Goal: Task Accomplishment & Management: Manage account settings

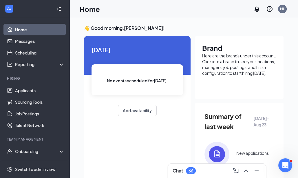
click at [290, 10] on div "Home ML" at bounding box center [184, 9] width 229 height 18
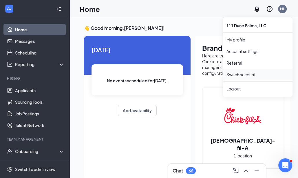
click at [245, 74] on link "Switch account" at bounding box center [241, 74] width 29 height 5
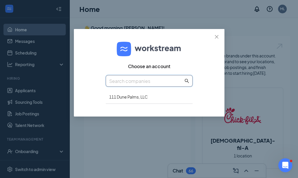
click at [132, 82] on input "text" at bounding box center [146, 80] width 74 height 7
click at [217, 35] on icon "close" at bounding box center [216, 36] width 5 height 5
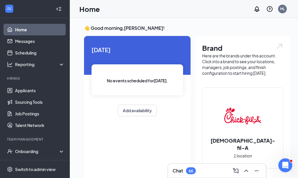
click at [56, 8] on icon "Collapse" at bounding box center [59, 9] width 6 height 6
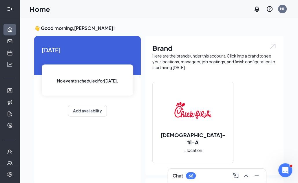
click at [8, 5] on div at bounding box center [10, 9] width 12 height 12
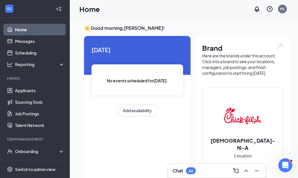
click at [285, 7] on div "ML" at bounding box center [282, 8] width 5 height 5
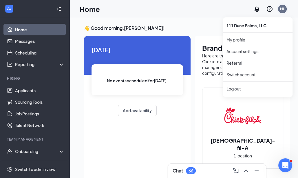
click at [285, 9] on div "ML" at bounding box center [282, 8] width 5 height 5
click at [233, 88] on div "Log out" at bounding box center [258, 89] width 63 height 6
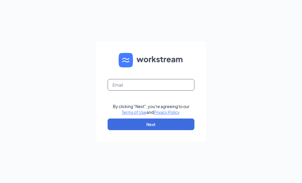
click at [162, 85] on input "text" at bounding box center [151, 85] width 87 height 12
type input "aprilgallagher1@outlook.com"
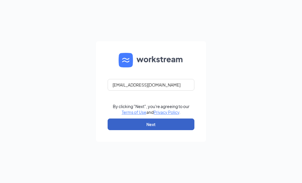
click at [152, 122] on button "Next" at bounding box center [151, 124] width 87 height 12
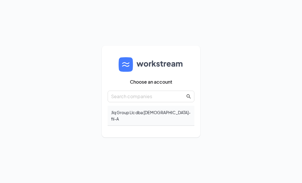
click at [138, 115] on div "Jlq Group Llc dba Chick-fil-A" at bounding box center [151, 115] width 87 height 20
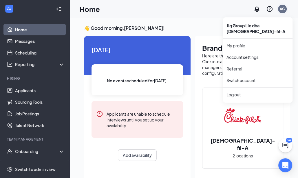
click at [285, 10] on div "AG" at bounding box center [282, 8] width 5 height 5
click at [242, 78] on link "Switch account" at bounding box center [241, 80] width 29 height 5
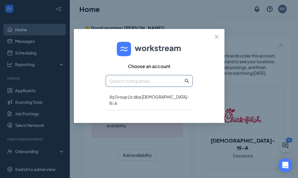
click at [127, 78] on input "text" at bounding box center [146, 80] width 74 height 7
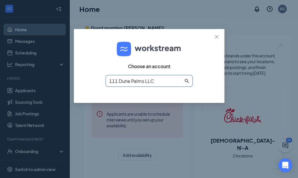
type input "111 Dune Palms LLC"
click at [186, 83] on icon "search" at bounding box center [187, 81] width 5 height 5
click at [187, 81] on icon "search" at bounding box center [187, 81] width 5 height 5
click at [160, 80] on input "111 Dune Palms LLC" at bounding box center [146, 80] width 74 height 7
click at [214, 37] on icon "close" at bounding box center [216, 36] width 5 height 5
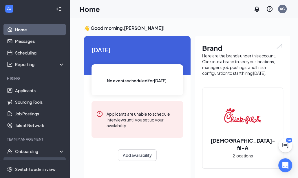
click at [22, 163] on link "Team" at bounding box center [40, 163] width 50 height 12
